Goal: Find specific page/section: Find specific page/section

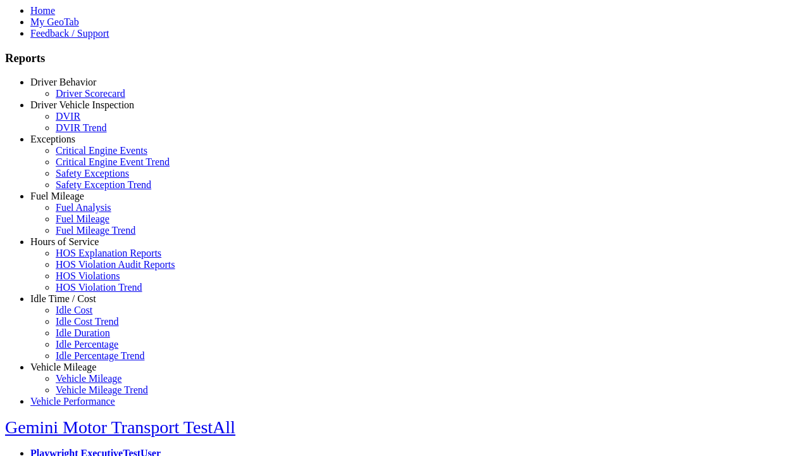
click at [73, 304] on link "Idle Time / Cost" at bounding box center [63, 298] width 66 height 11
click at [82, 315] on link "Idle Cost" at bounding box center [74, 309] width 37 height 11
select select "**"
type input "****"
